Goal: Task Accomplishment & Management: Complete application form

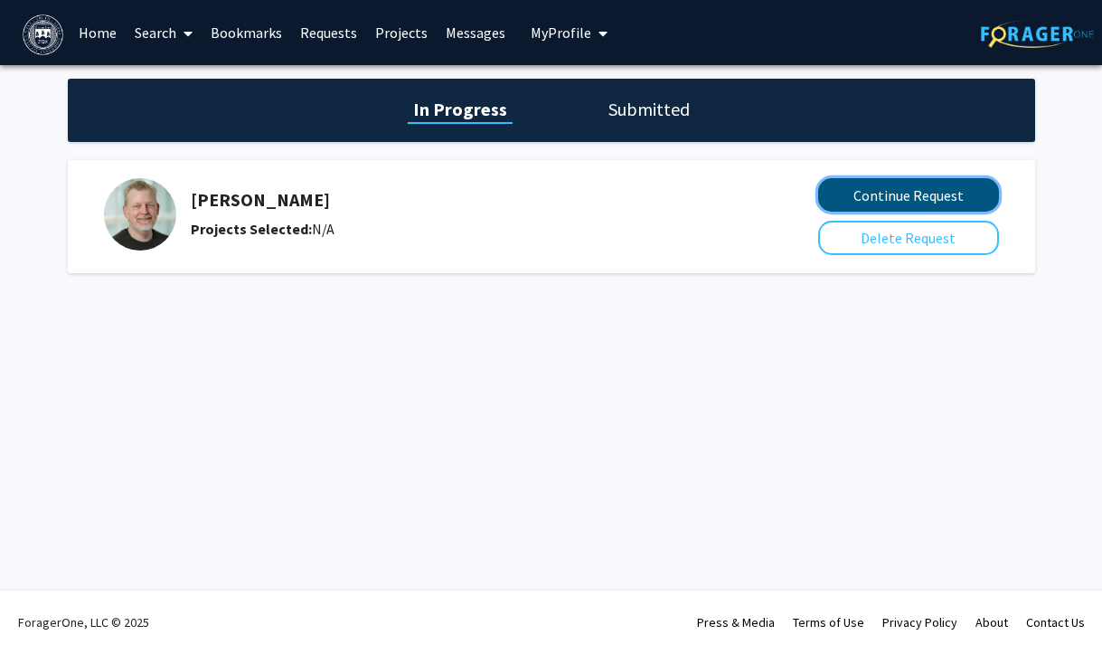
click at [947, 193] on button "Continue Request" at bounding box center [908, 194] width 181 height 33
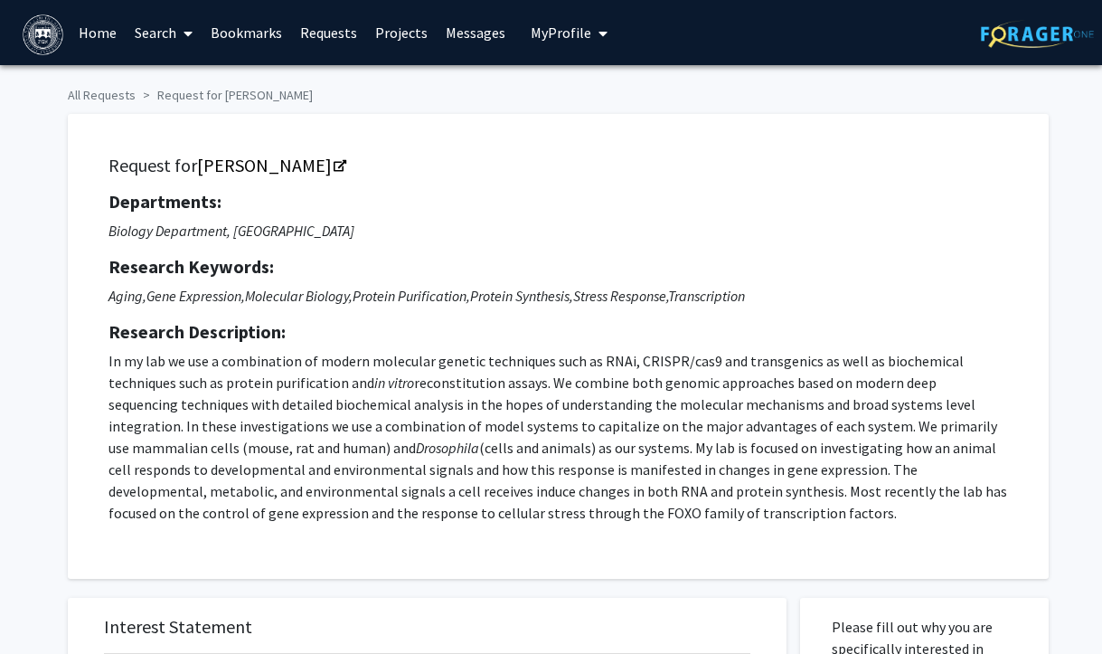
scroll to position [64, 0]
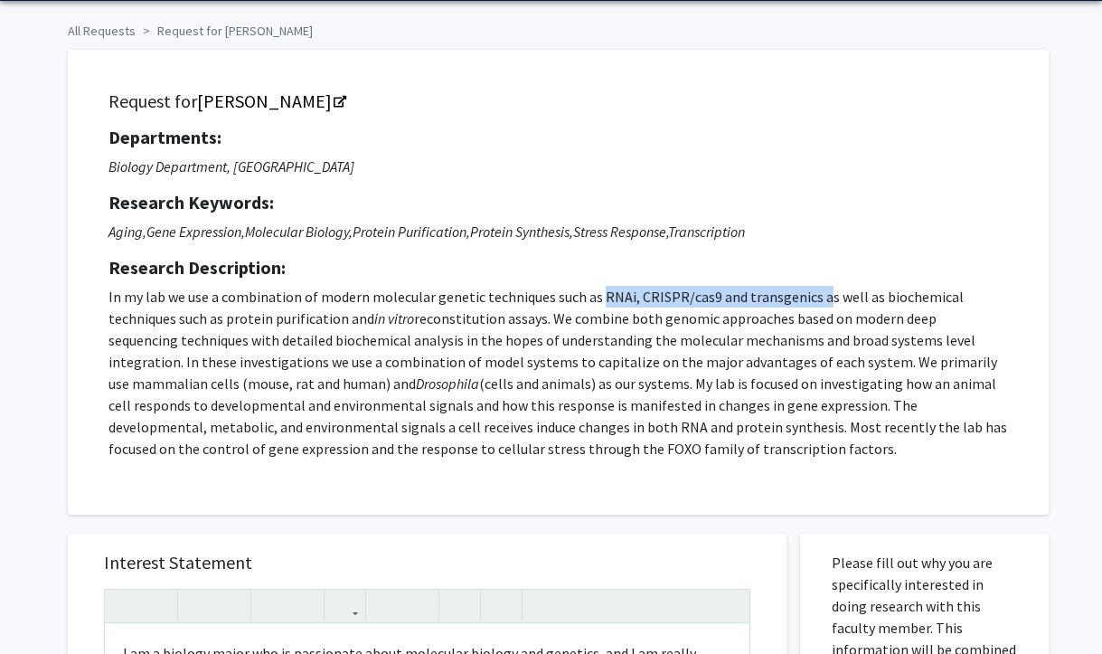
drag, startPoint x: 597, startPoint y: 296, endPoint x: 815, endPoint y: 293, distance: 218.8
click at [815, 293] on p "In my lab we use a combination of modern molecular genetic techniques such as R…" at bounding box center [557, 373] width 899 height 174
click at [779, 297] on p "In my lab we use a combination of modern molecular genetic techniques such as R…" at bounding box center [557, 373] width 899 height 174
click at [603, 296] on p "In my lab we use a combination of modern molecular genetic techniques such as R…" at bounding box center [557, 373] width 899 height 174
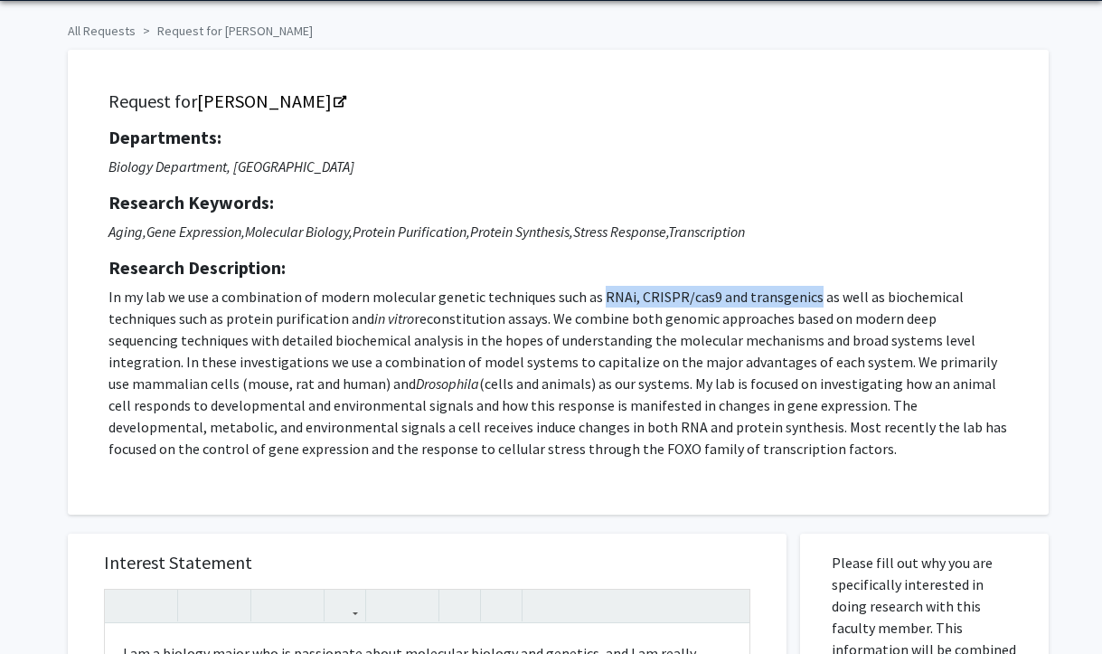
drag, startPoint x: 594, startPoint y: 296, endPoint x: 805, endPoint y: 289, distance: 211.6
click at [805, 290] on p "In my lab we use a combination of modern molecular genetic techniques such as R…" at bounding box center [557, 373] width 899 height 174
copy p "RNAi, CRISPR/cas9 and transgenics"
click at [276, 100] on link "[PERSON_NAME]" at bounding box center [270, 100] width 147 height 23
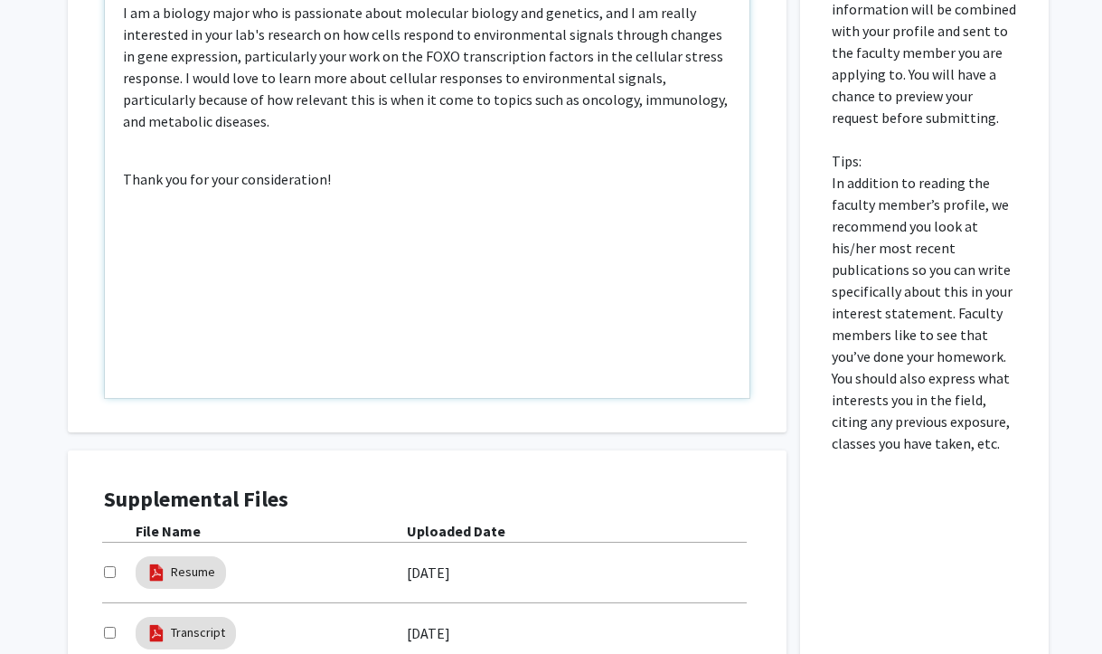
click at [470, 203] on div "I am a biology major who is passionate about molecular biology and genetics, an…" at bounding box center [427, 191] width 644 height 414
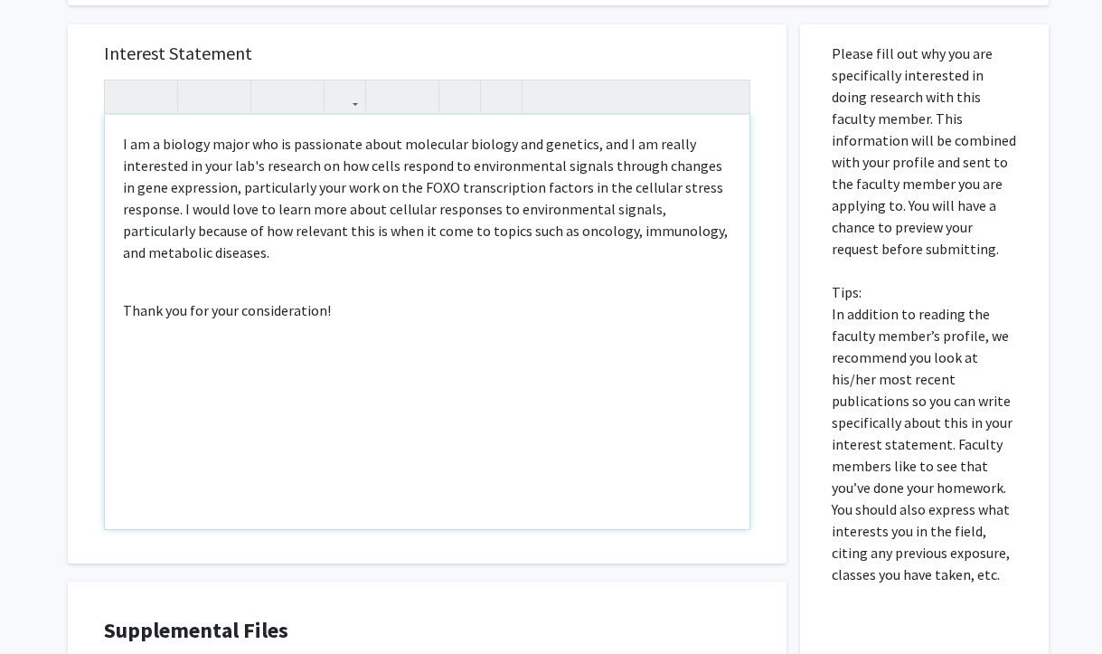
scroll to position [534, 0]
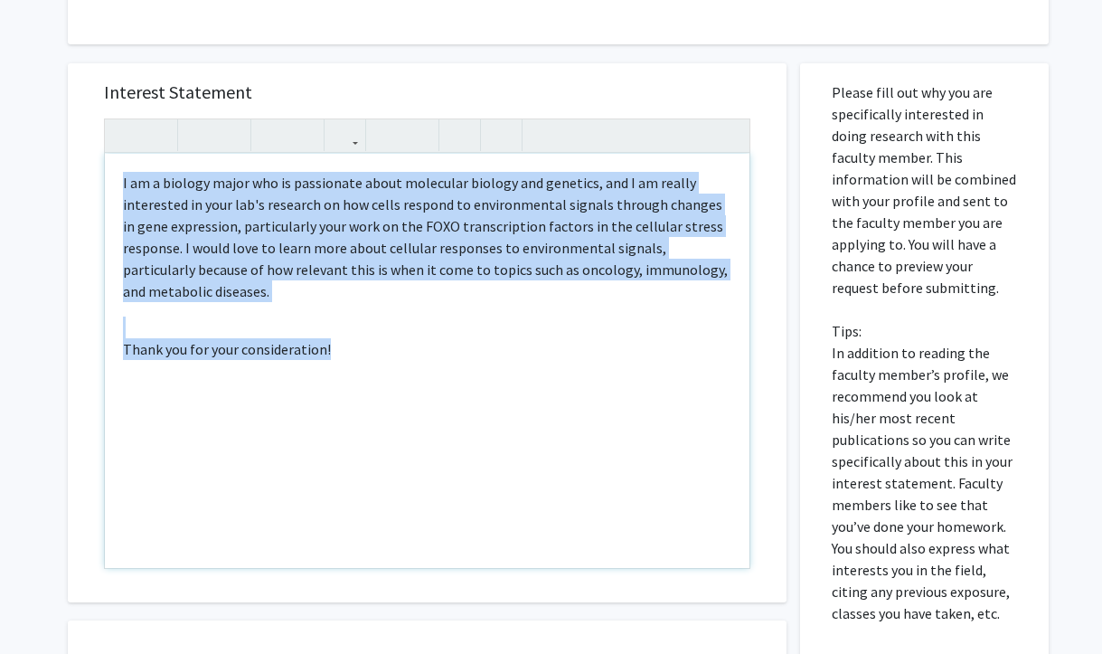
drag, startPoint x: 390, startPoint y: 351, endPoint x: 79, endPoint y: 180, distance: 355.6
click at [79, 180] on div "Interest Statement I am a biology major who is passionate about molecular biolo…" at bounding box center [427, 332] width 719 height 539
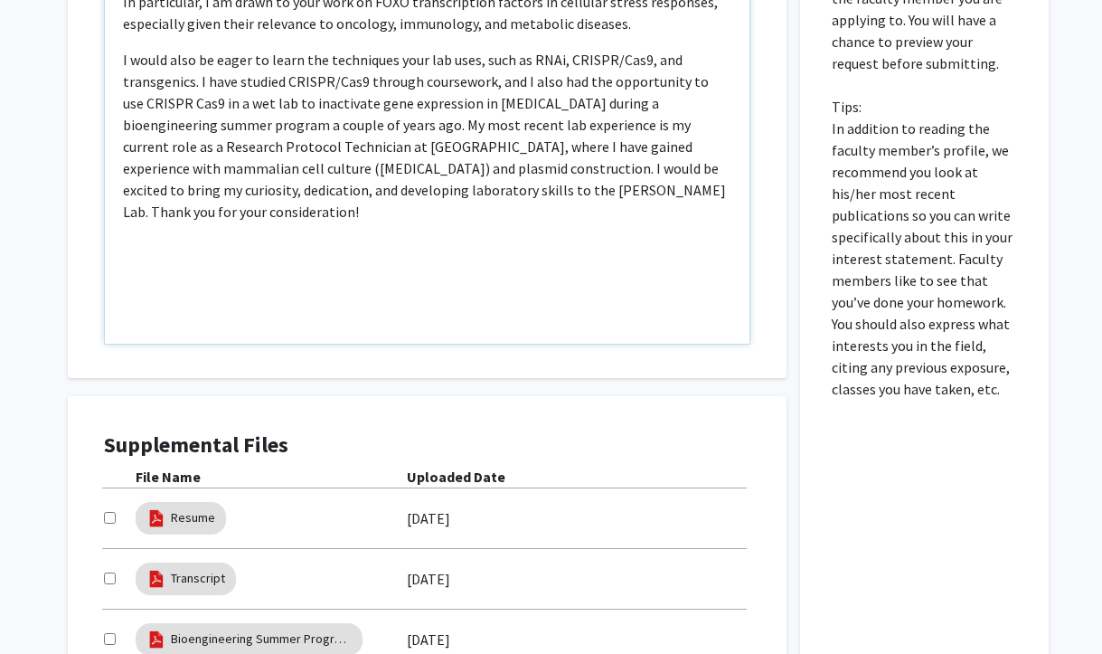
scroll to position [829, 0]
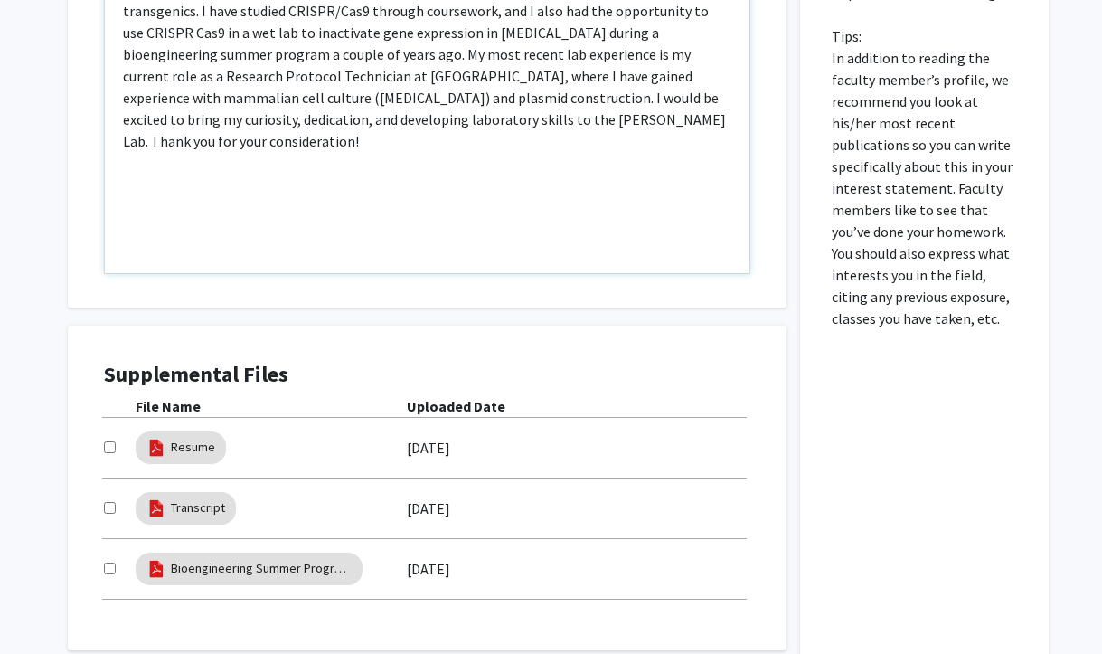
type textarea "<l>I do s ametcon adipi elit s doeiusm tem incididun utlabor etd magnaali, eni …"
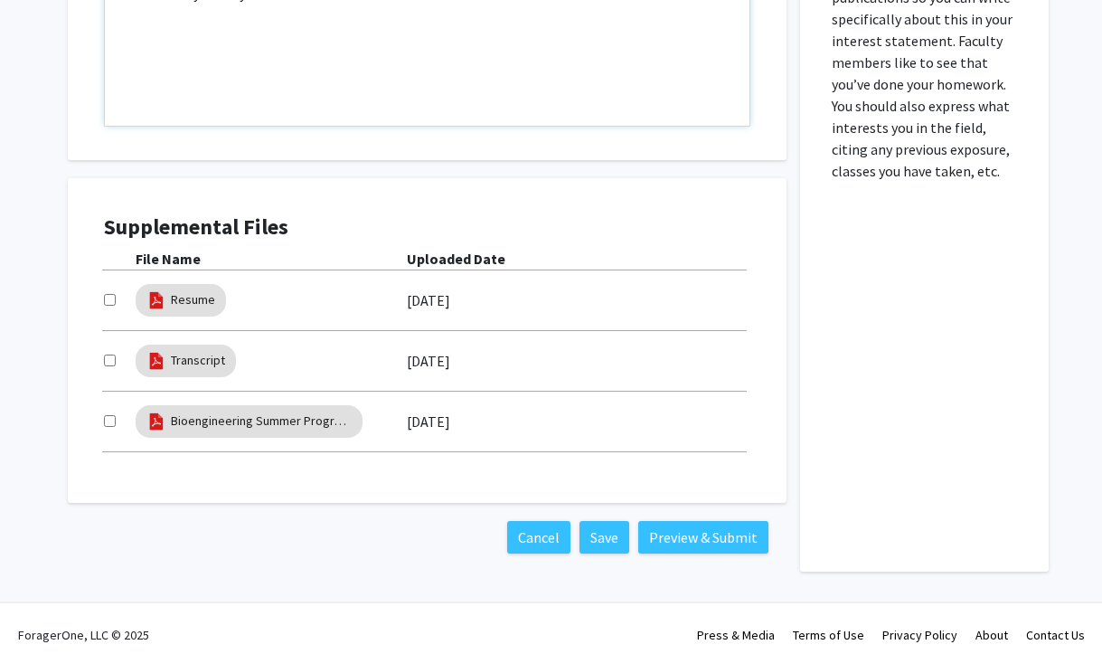
scroll to position [981, 0]
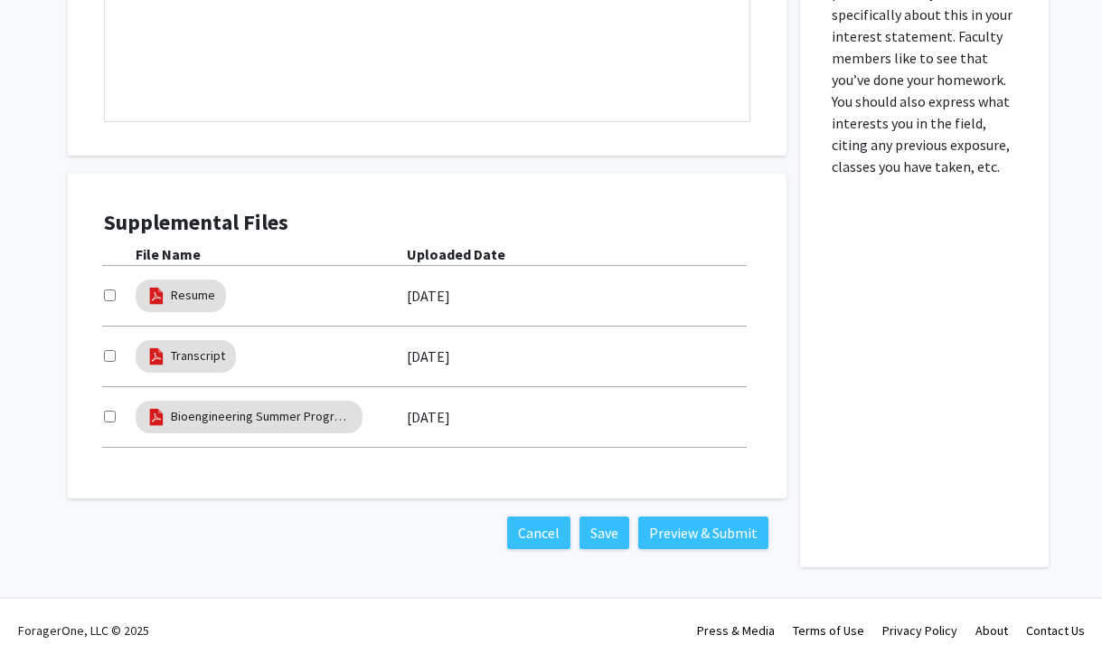
click at [105, 289] on input "checkbox" at bounding box center [110, 295] width 12 height 12
checkbox input "true"
click at [105, 350] on input "checkbox" at bounding box center [110, 356] width 12 height 12
checkbox input "true"
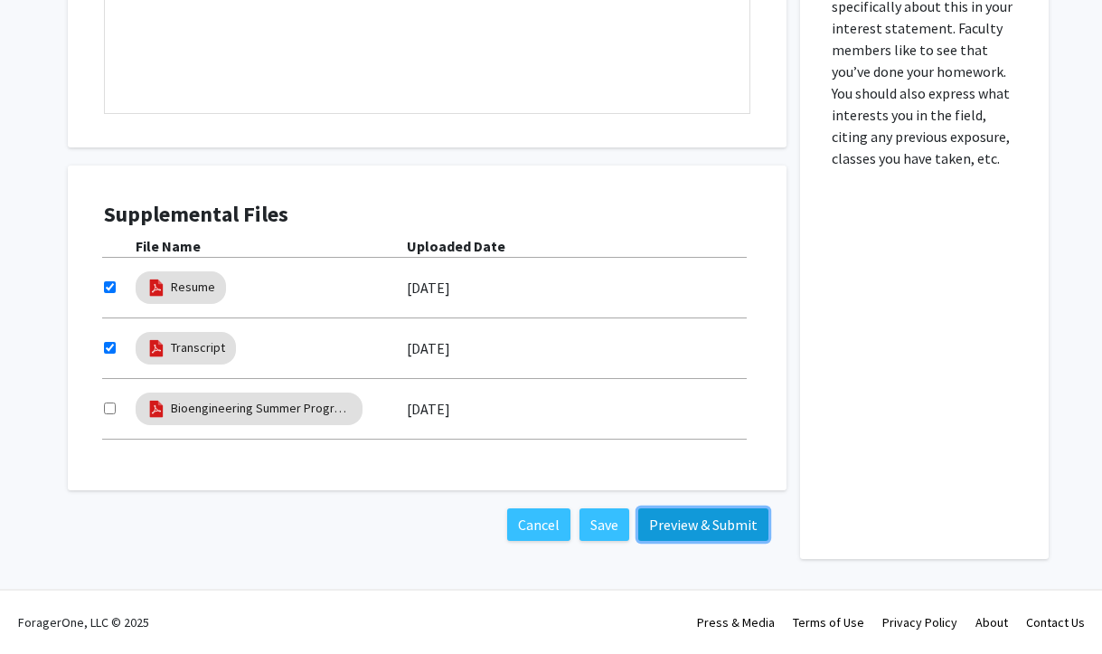
click at [663, 520] on button "Preview & Submit" at bounding box center [703, 524] width 130 height 33
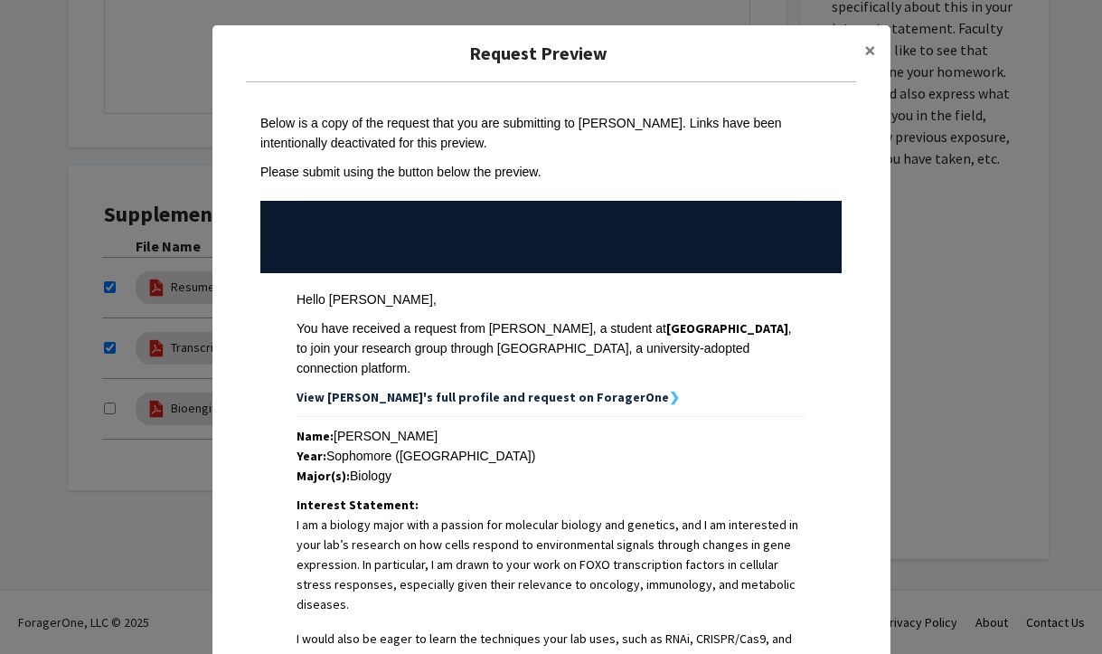
scroll to position [424, 0]
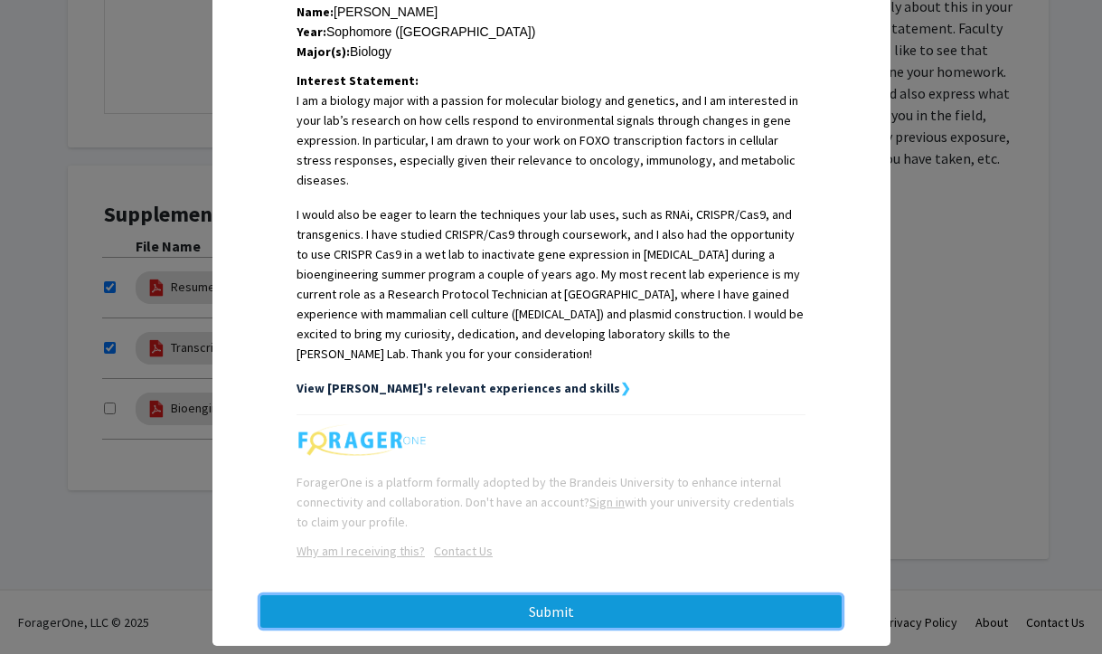
click at [561, 595] on button "Submit" at bounding box center [550, 611] width 581 height 33
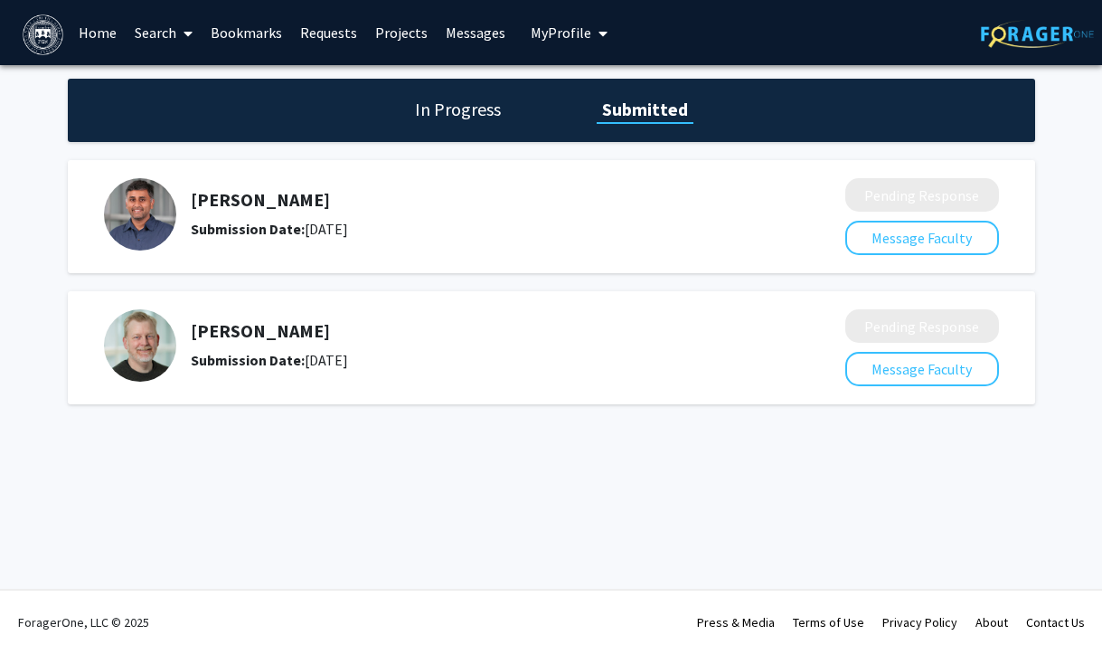
click at [444, 117] on h1 "In Progress" at bounding box center [457, 109] width 97 height 25
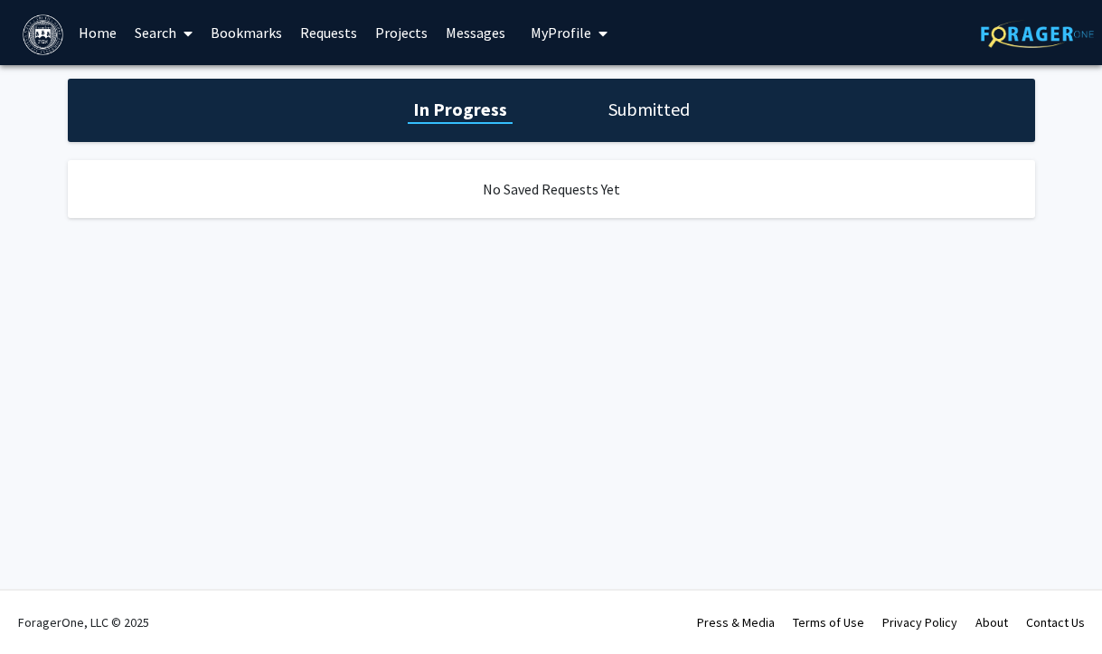
click at [254, 34] on link "Bookmarks" at bounding box center [246, 32] width 89 height 63
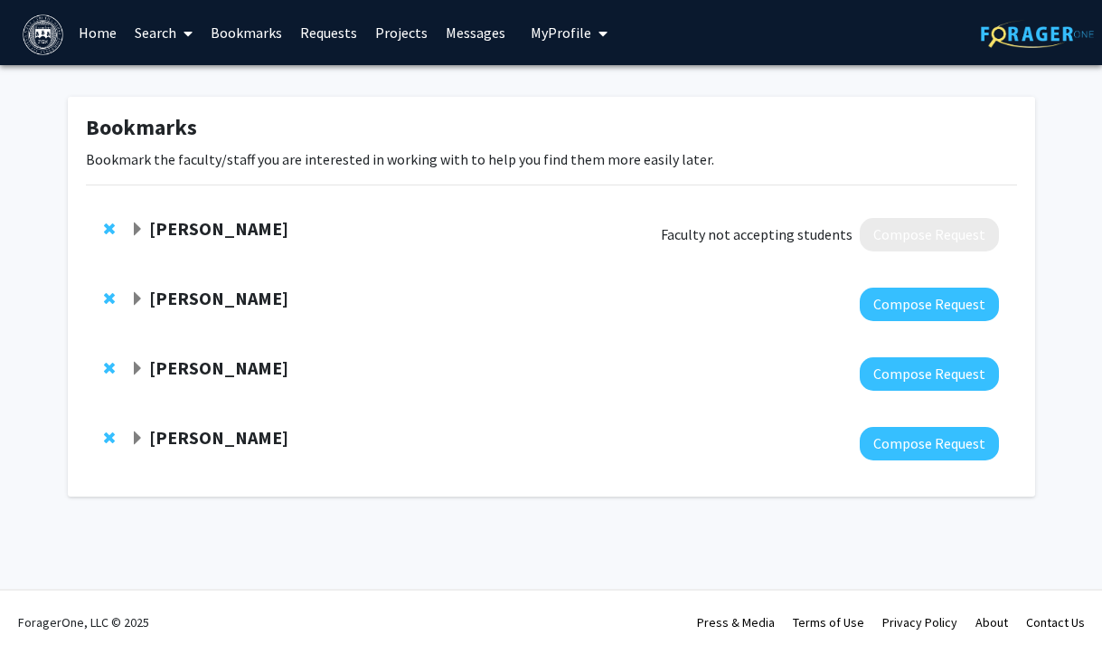
click at [324, 24] on link "Requests" at bounding box center [328, 32] width 75 height 63
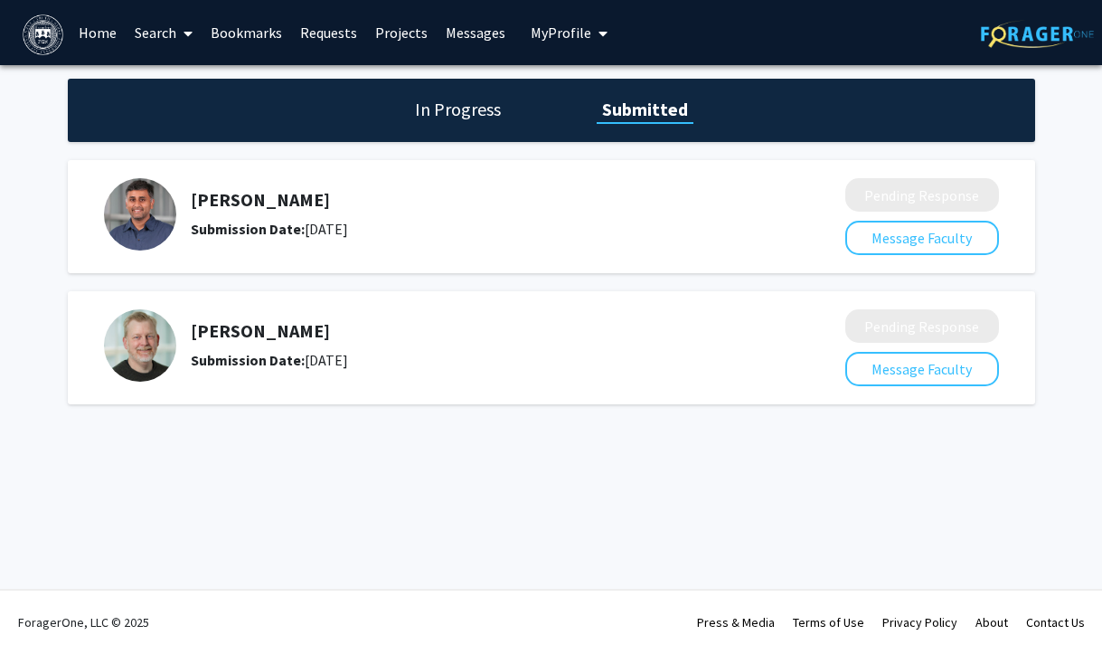
click at [582, 28] on span "My Profile" at bounding box center [561, 33] width 61 height 18
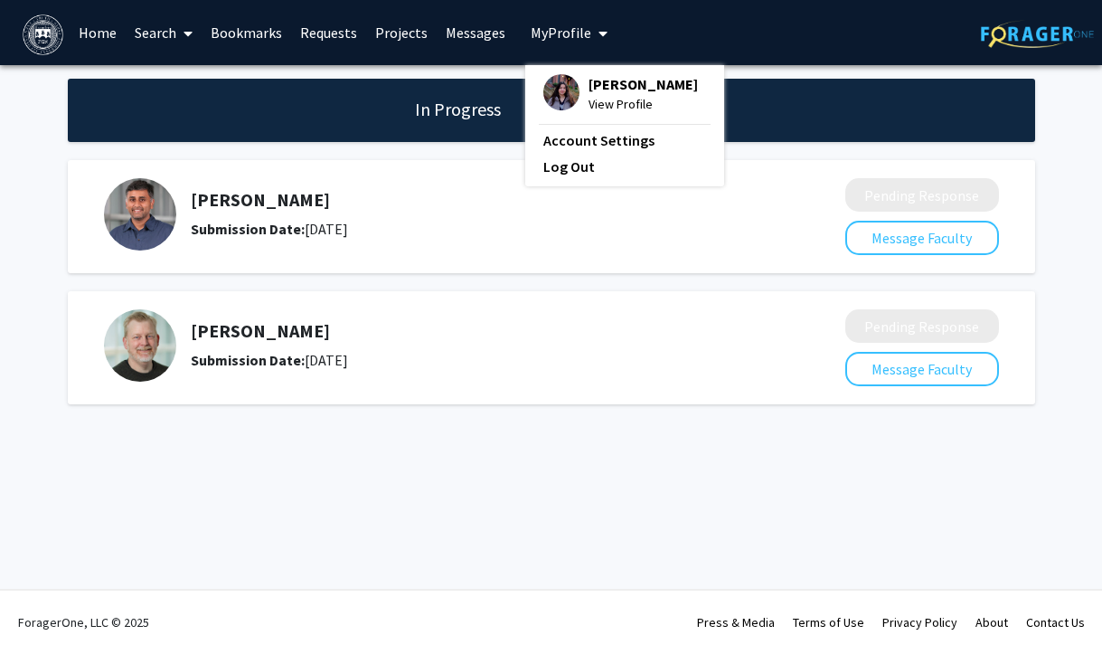
click at [588, 101] on span "View Profile" at bounding box center [642, 104] width 109 height 20
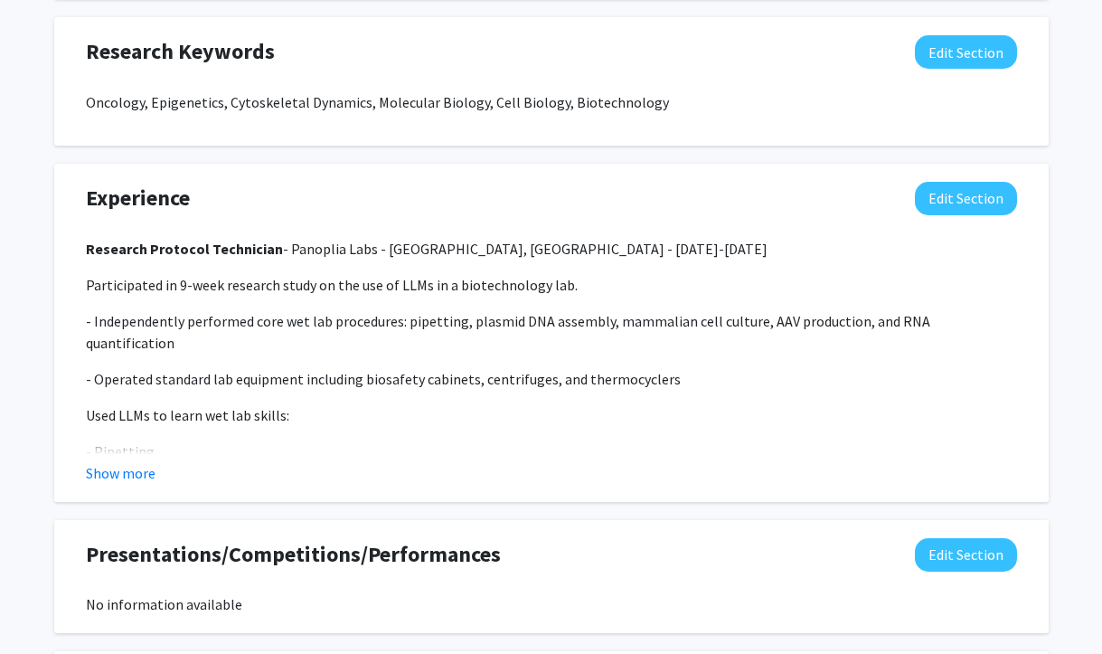
scroll to position [1285, 0]
click at [137, 471] on button "Show more" at bounding box center [121, 474] width 70 height 22
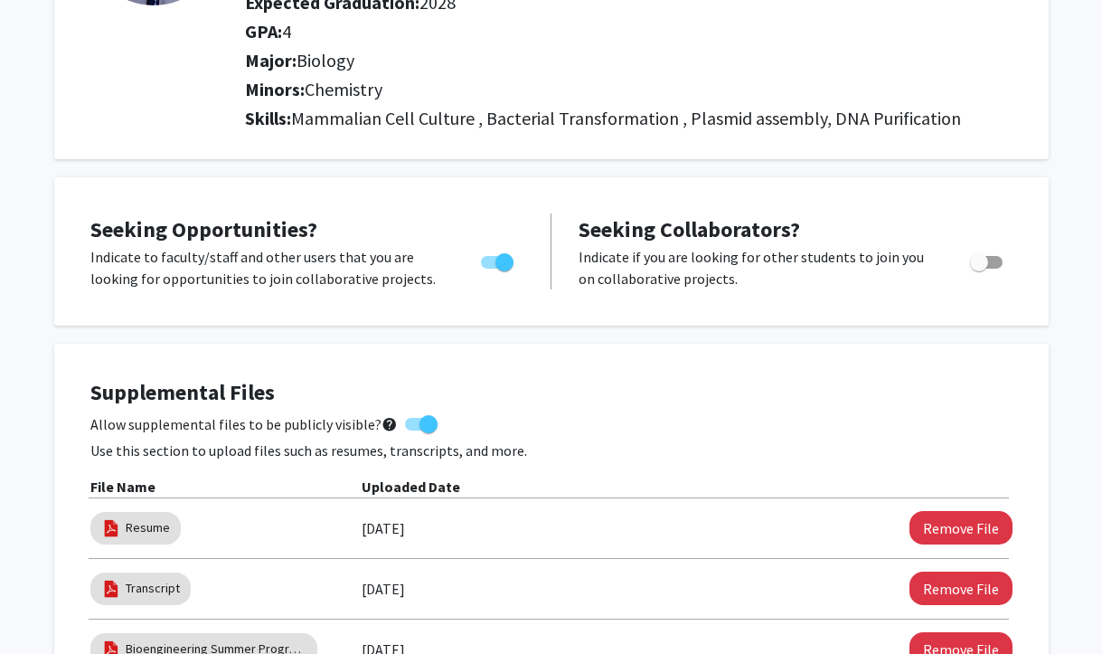
scroll to position [0, 0]
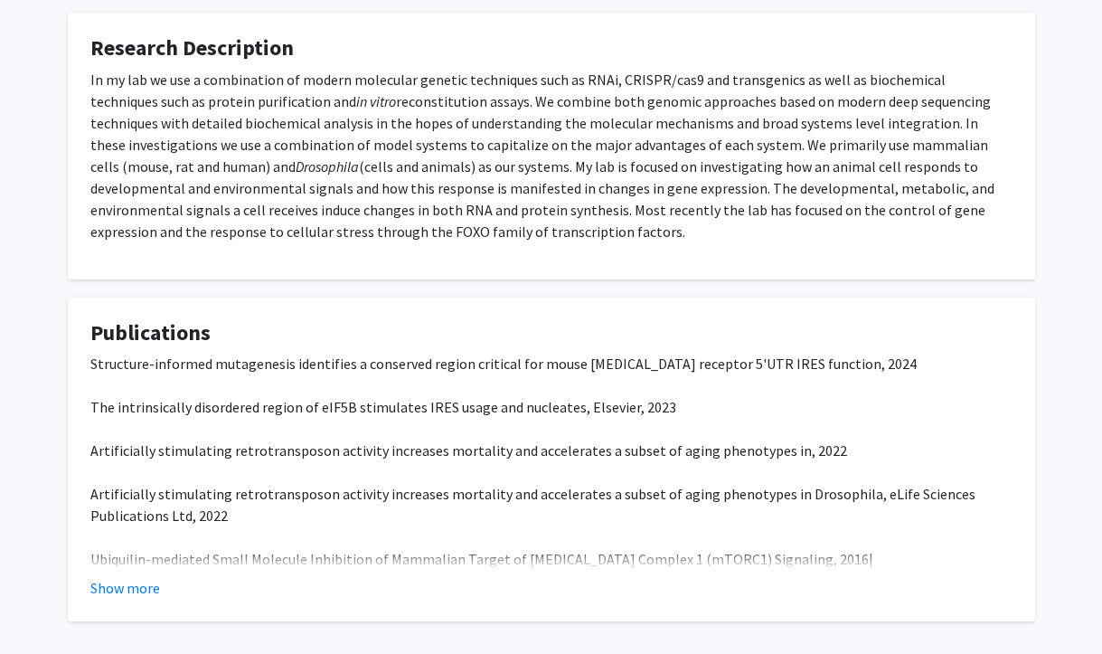
scroll to position [514, 0]
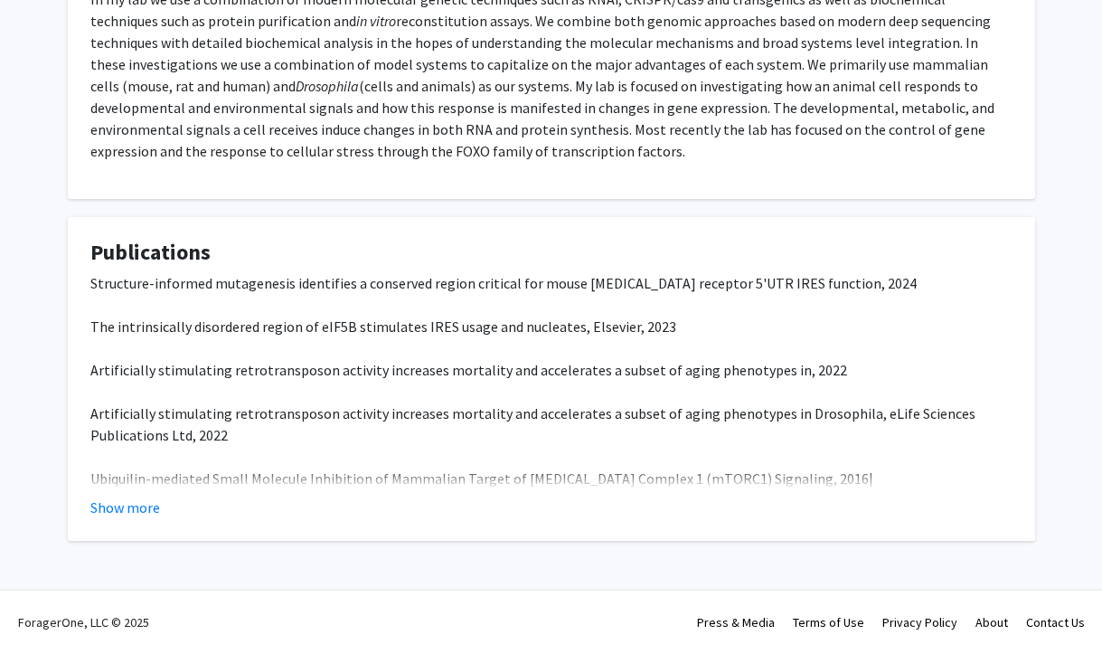
click at [140, 522] on fg-card "Publications Structure-informed mutagenesis identifies a conserved region criti…" at bounding box center [551, 379] width 967 height 324
click at [133, 518] on fg-card "Publications Structure-informed mutagenesis identifies a conserved region criti…" at bounding box center [551, 379] width 967 height 324
click at [126, 508] on button "Show more" at bounding box center [125, 507] width 70 height 22
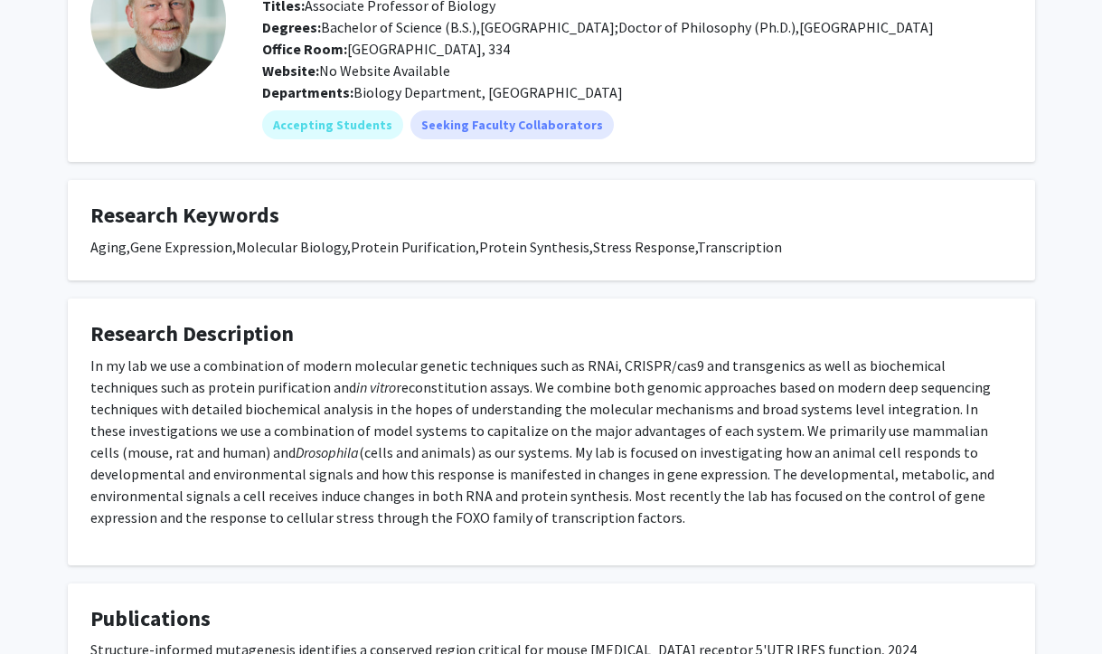
scroll to position [0, 0]
